Goal: Task Accomplishment & Management: Manage account settings

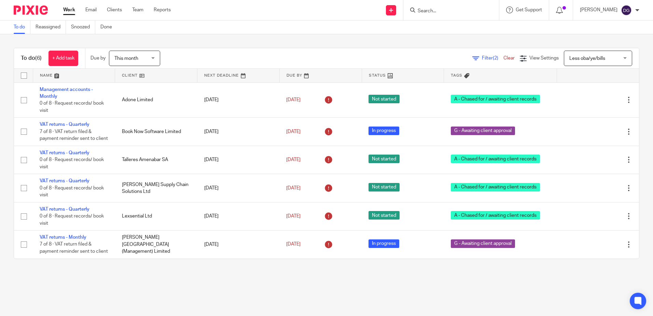
click at [445, 14] on form at bounding box center [453, 10] width 73 height 9
drag, startPoint x: 447, startPoint y: 13, endPoint x: 448, endPoint y: 8, distance: 5.2
click at [447, 10] on input "Search" at bounding box center [448, 11] width 62 height 6
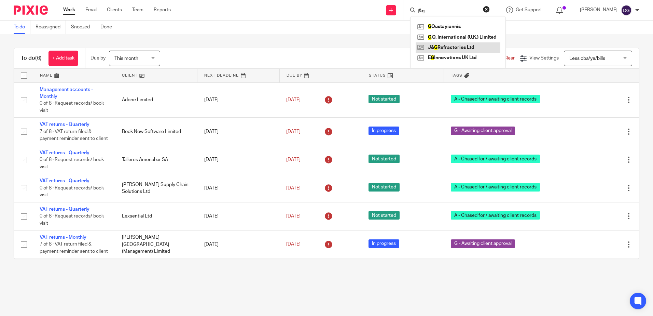
type input "j&g"
click at [467, 49] on link at bounding box center [458, 47] width 85 height 10
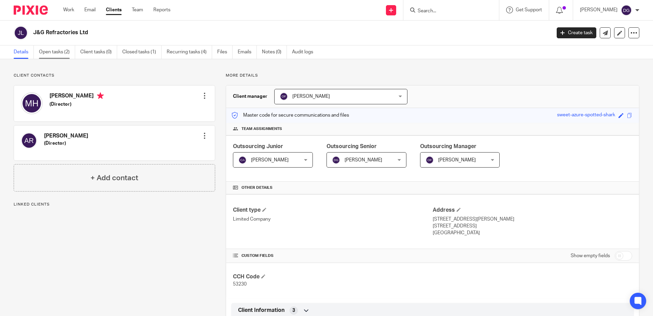
click at [60, 52] on link "Open tasks (2)" at bounding box center [57, 51] width 36 height 13
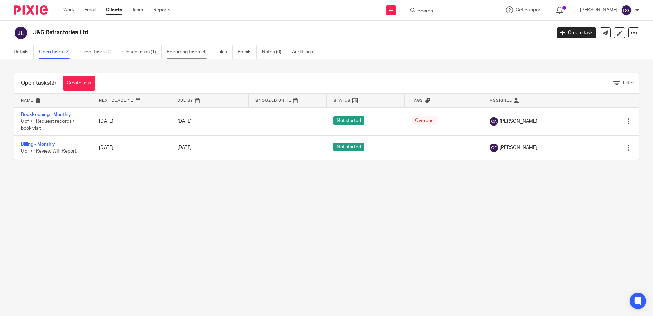
click at [186, 55] on link "Recurring tasks (4)" at bounding box center [189, 51] width 45 height 13
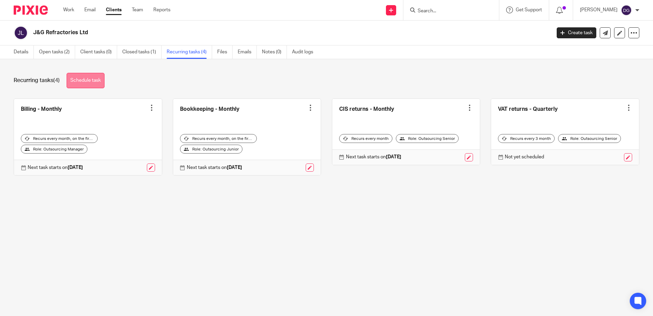
click at [94, 77] on link "Schedule task" at bounding box center [86, 80] width 38 height 15
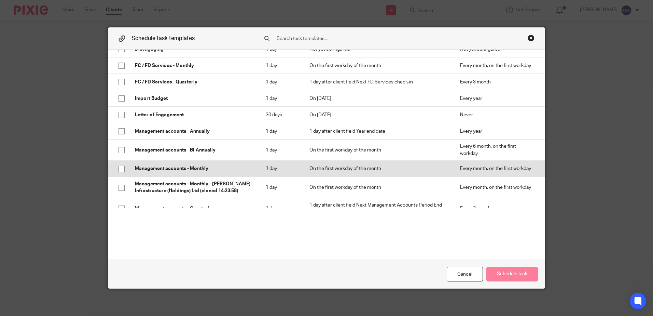
scroll to position [239, 0]
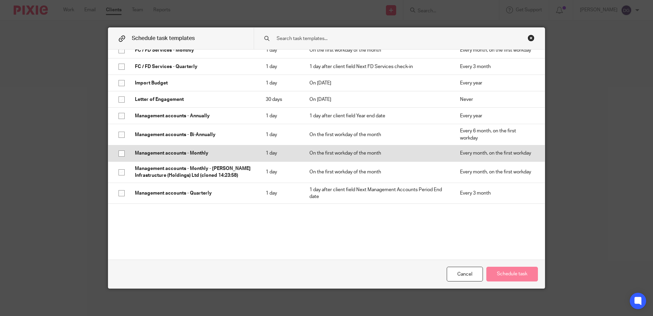
click at [212, 150] on p "Management accounts - Monthly" at bounding box center [193, 153] width 117 height 7
checkbox input "true"
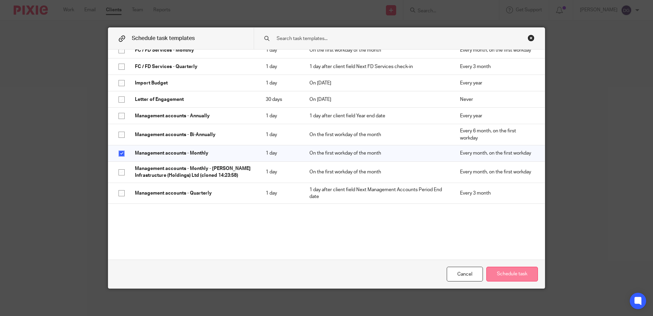
click at [512, 270] on button "Schedule task" at bounding box center [513, 274] width 52 height 15
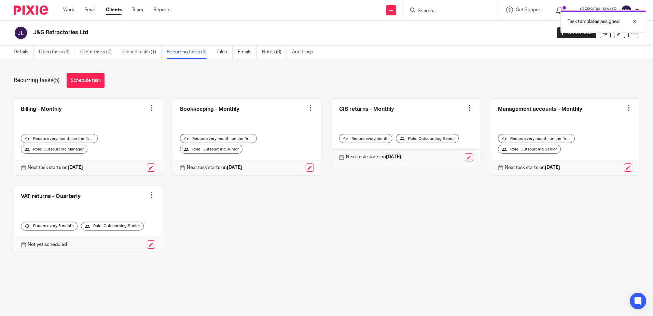
click at [626, 108] on div at bounding box center [629, 107] width 7 height 7
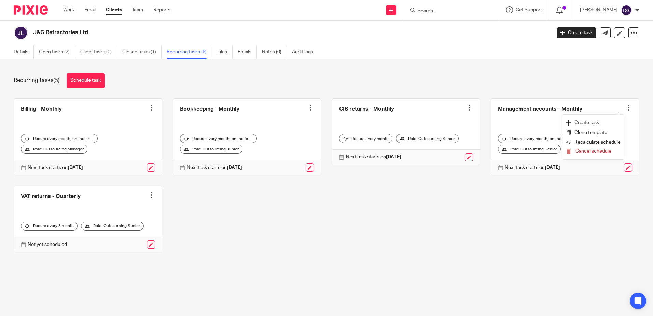
click at [596, 122] on link "Create task" at bounding box center [593, 123] width 55 height 10
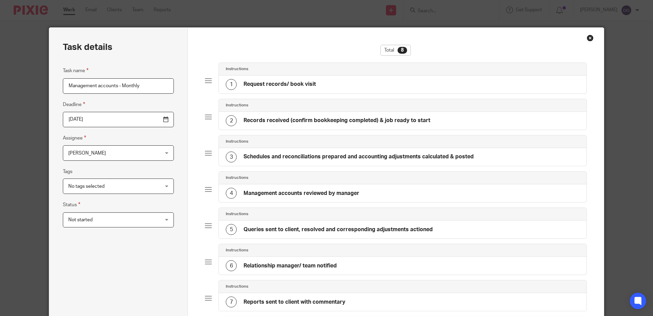
click at [587, 39] on div "Close this dialog window" at bounding box center [590, 38] width 7 height 7
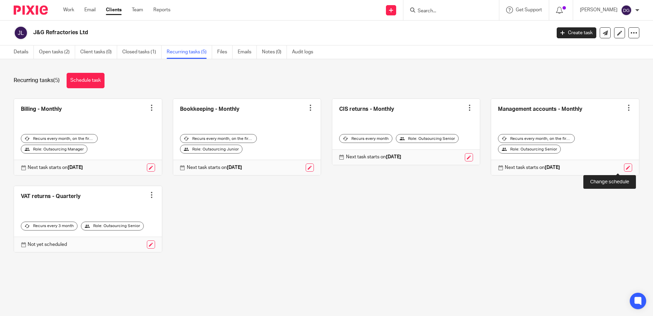
click at [624, 169] on link at bounding box center [628, 167] width 8 height 8
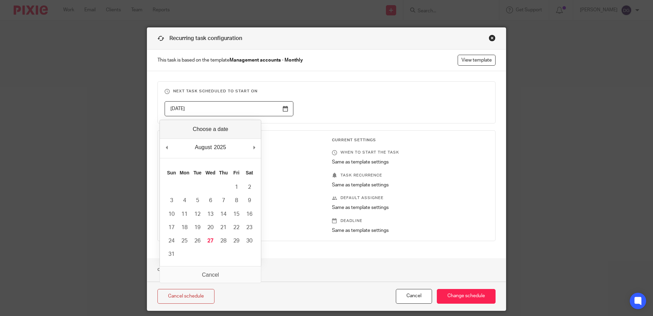
click at [278, 111] on input "2025-09-01" at bounding box center [229, 108] width 129 height 15
type input "2025-08-27"
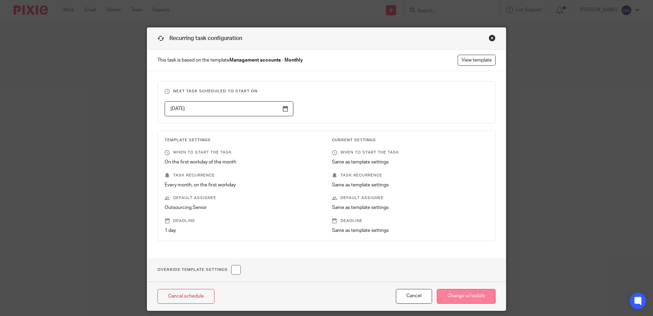
click at [477, 302] on input "Change schedule" at bounding box center [466, 296] width 59 height 15
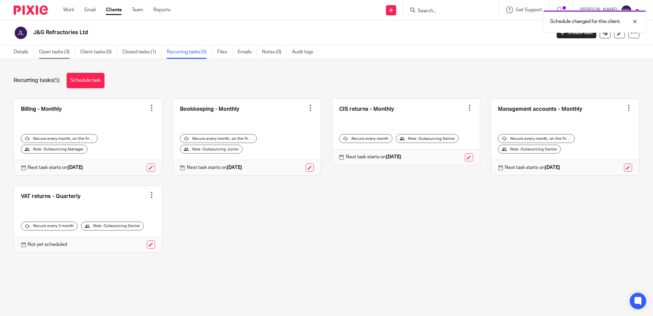
click at [62, 54] on link "Open tasks (3)" at bounding box center [57, 51] width 36 height 13
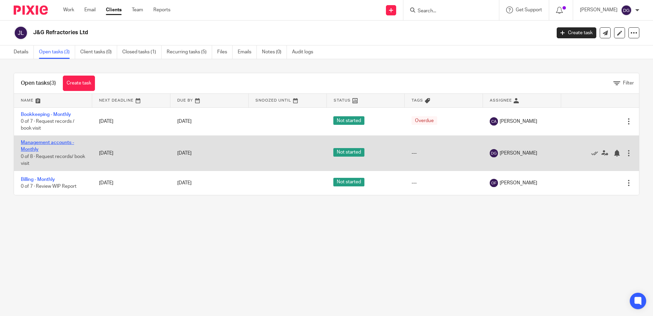
click at [41, 143] on link "Management accounts - Monthly" at bounding box center [47, 146] width 53 height 12
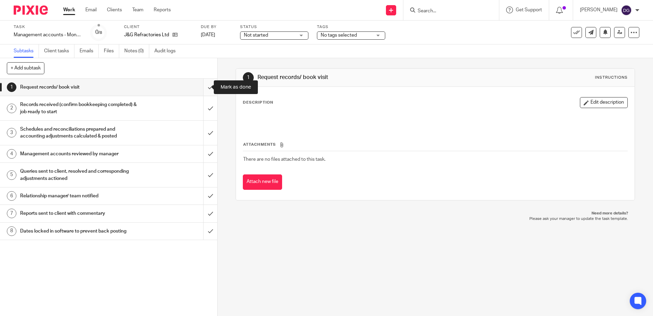
click at [205, 85] on input "submit" at bounding box center [108, 87] width 217 height 17
click at [210, 107] on input "submit" at bounding box center [108, 108] width 217 height 24
click at [209, 131] on input "submit" at bounding box center [108, 133] width 217 height 24
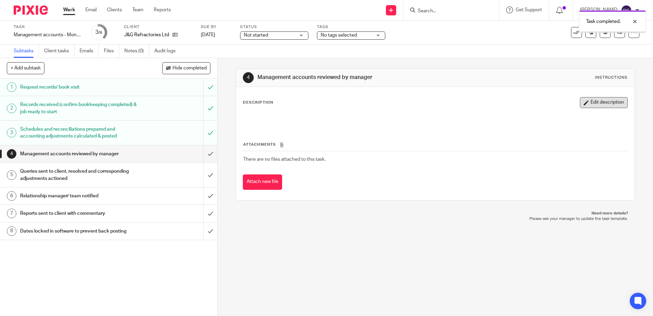
click at [611, 105] on button "Edit description" at bounding box center [604, 102] width 48 height 11
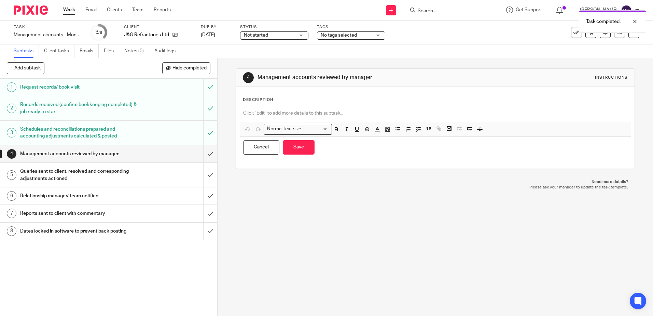
click at [458, 110] on p at bounding box center [435, 113] width 384 height 7
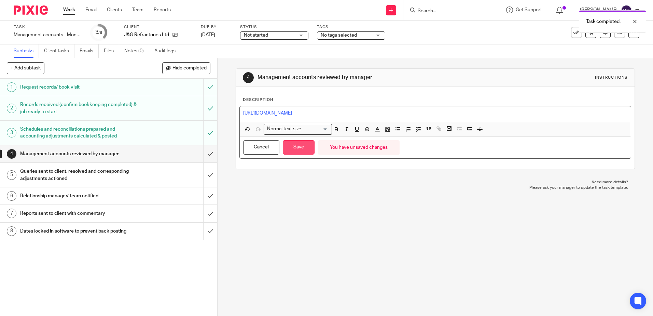
click at [304, 147] on button "Save" at bounding box center [299, 147] width 32 height 15
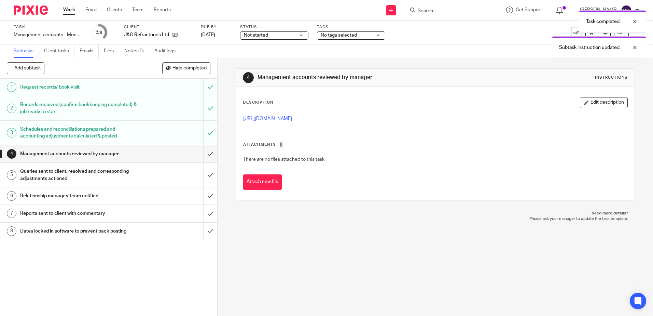
click at [282, 33] on span "Not started" at bounding box center [269, 35] width 51 height 7
click at [267, 63] on li "In progress" at bounding box center [275, 60] width 68 height 14
click at [360, 33] on div "Task completed. Subtask instruction updated." at bounding box center [487, 33] width 320 height 52
click at [375, 36] on div "No tags selected" at bounding box center [351, 35] width 68 height 8
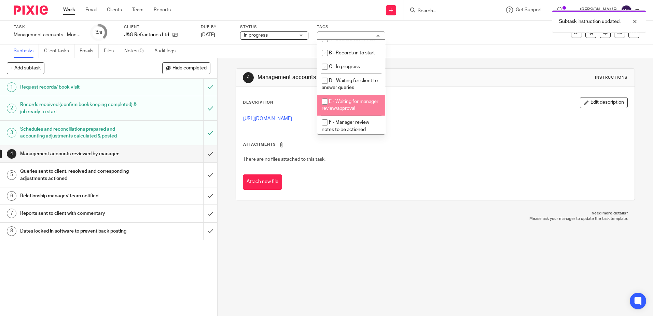
scroll to position [68, 0]
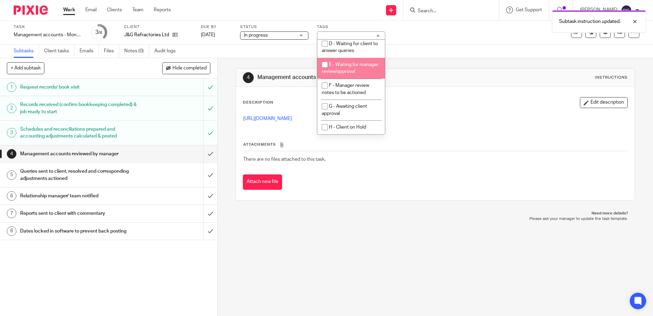
click at [360, 68] on li "E - Waiting for manager review/approval" at bounding box center [352, 68] width 68 height 21
checkbox input "true"
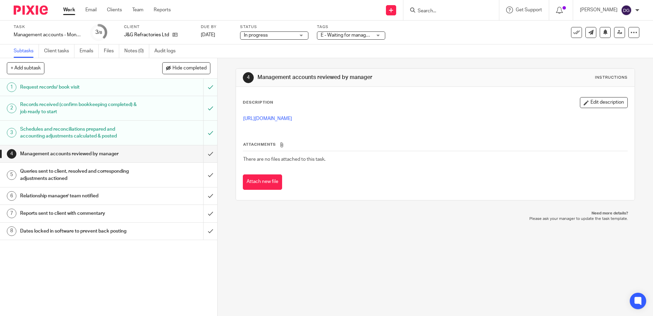
click at [470, 65] on div "4 Management accounts reviewed by manager Instructions Description Edit descrip…" at bounding box center [435, 134] width 399 height 152
click at [615, 36] on link at bounding box center [620, 32] width 11 height 11
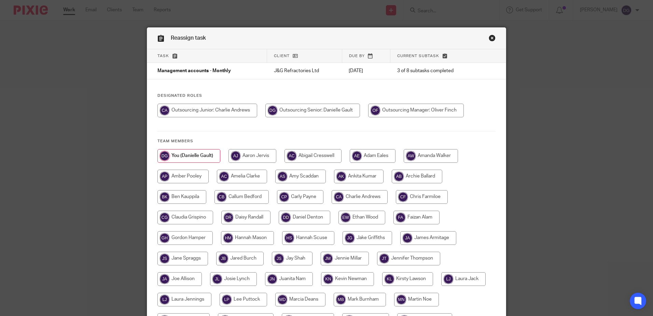
click at [419, 113] on input "radio" at bounding box center [416, 111] width 96 height 14
radio input "true"
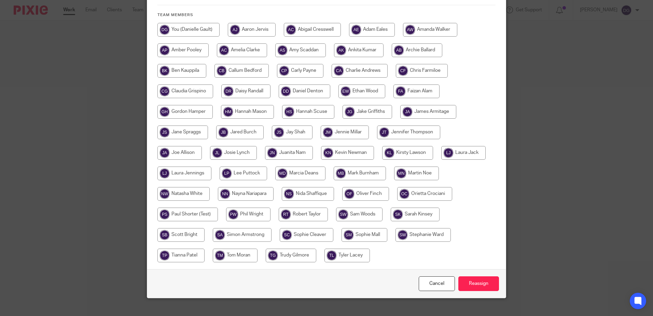
scroll to position [136, 0]
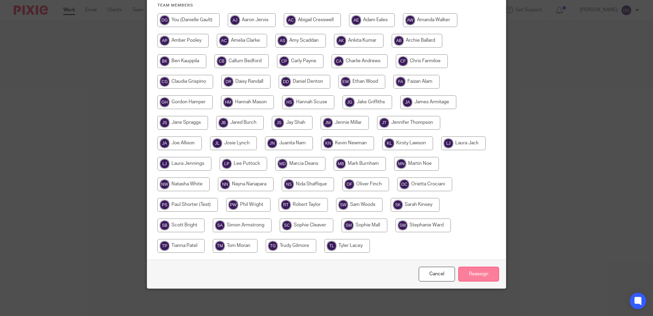
click at [465, 271] on input "Reassign" at bounding box center [479, 274] width 41 height 15
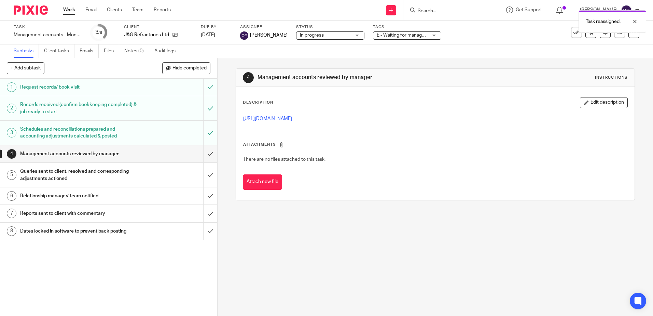
click at [70, 8] on link "Work" at bounding box center [69, 9] width 12 height 7
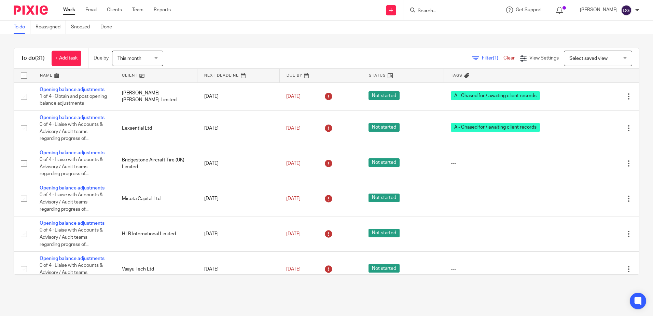
click at [588, 64] on span "Select saved view" at bounding box center [595, 58] width 50 height 14
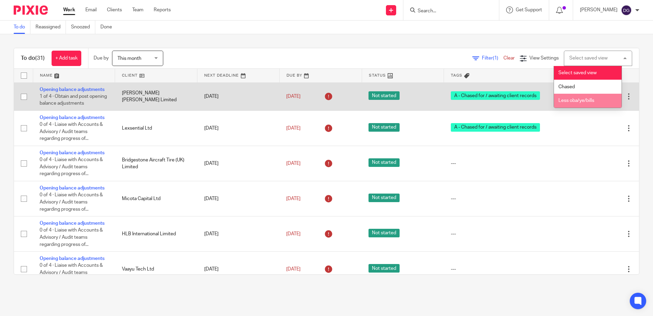
click at [585, 101] on span "Less oba/ye/bills" at bounding box center [577, 100] width 36 height 5
